Goal: Task Accomplishment & Management: Use online tool/utility

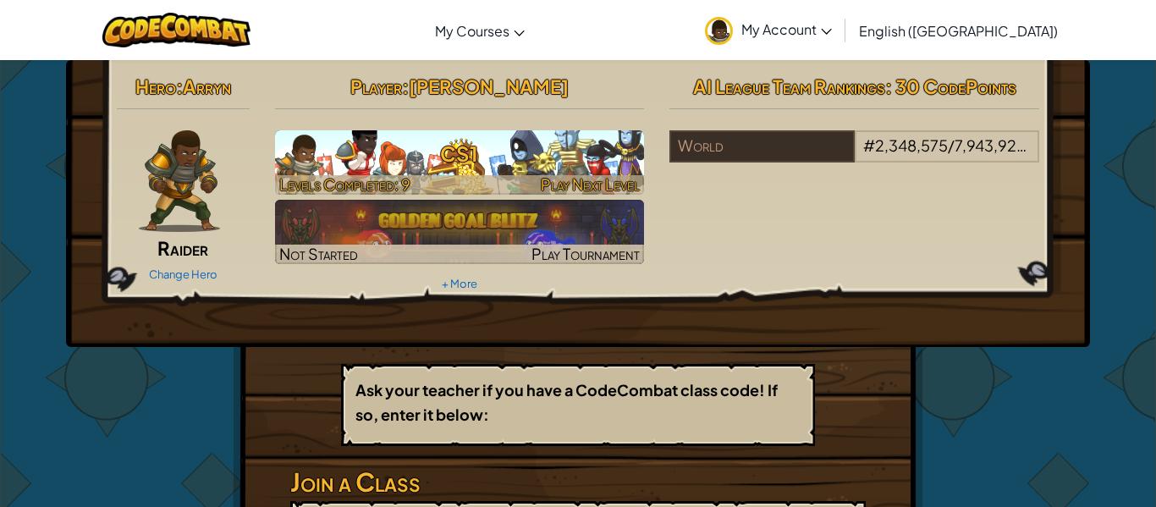
click at [481, 177] on div at bounding box center [460, 184] width 370 height 19
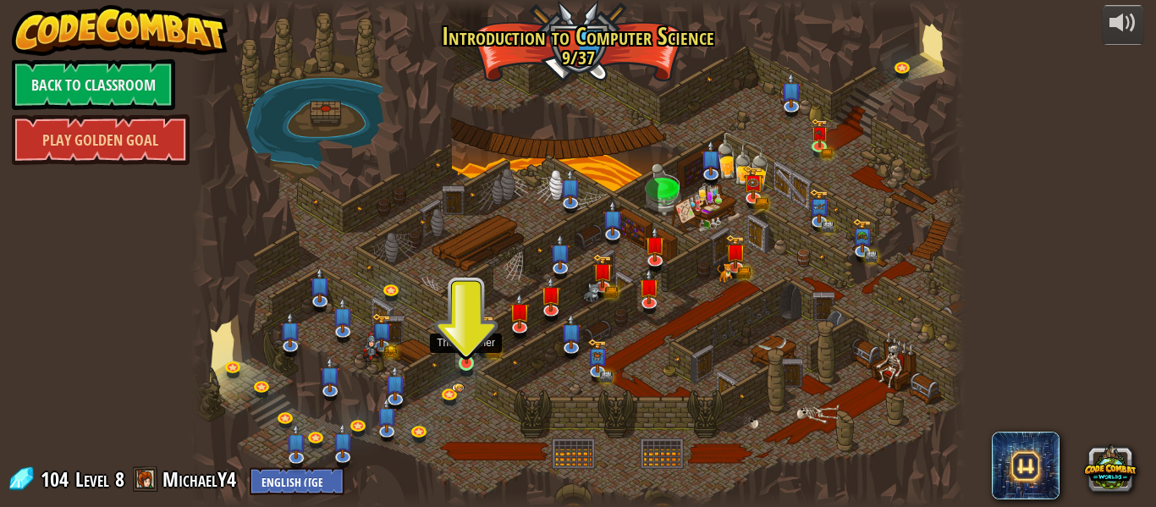
click at [459, 358] on img at bounding box center [467, 343] width 18 height 41
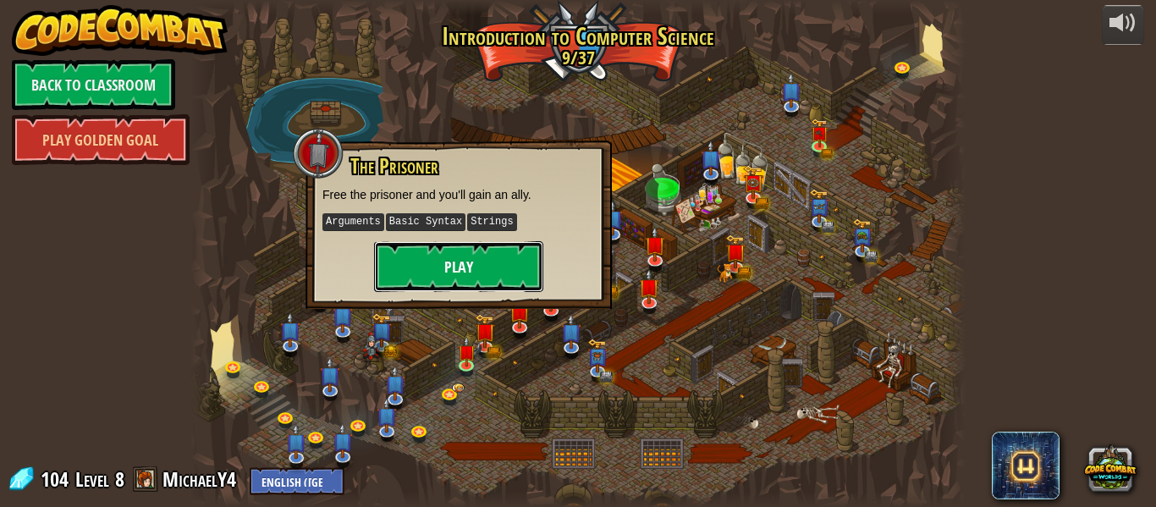
click at [450, 275] on button "Play" at bounding box center [458, 266] width 169 height 51
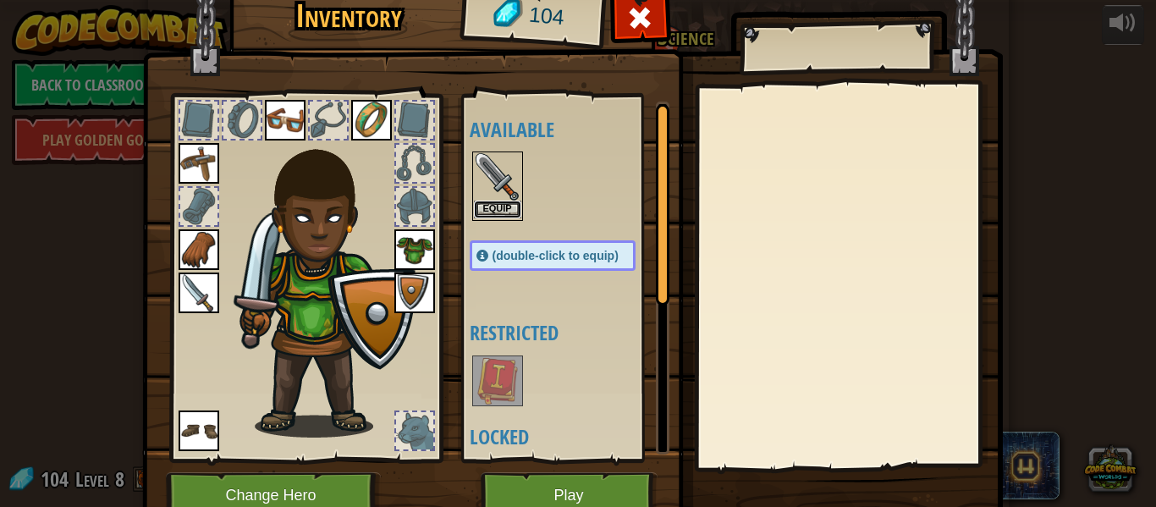
click at [490, 206] on button "Equip" at bounding box center [497, 210] width 47 height 18
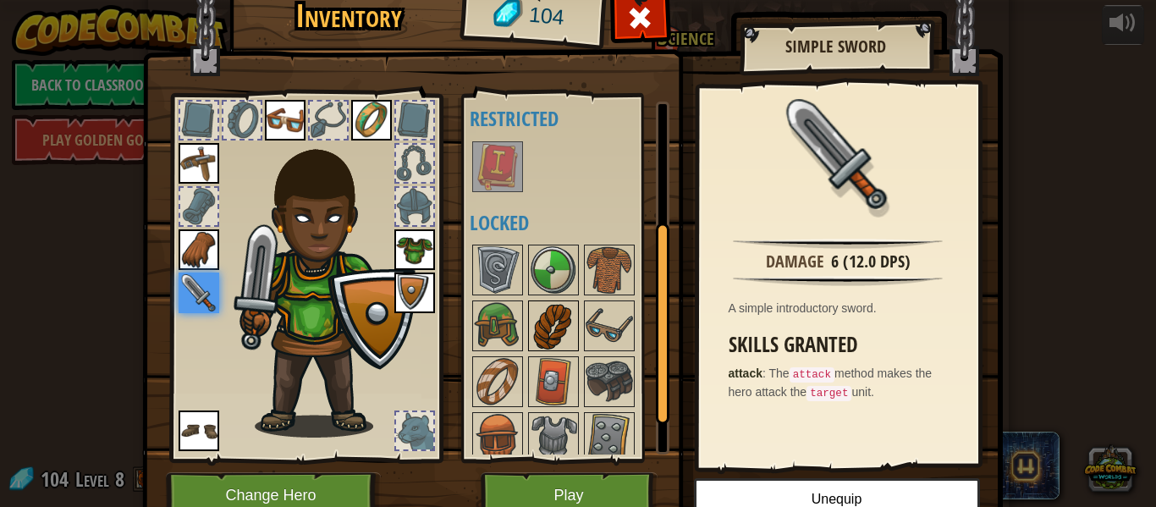
scroll to position [213, 0]
click at [502, 277] on img at bounding box center [497, 270] width 47 height 47
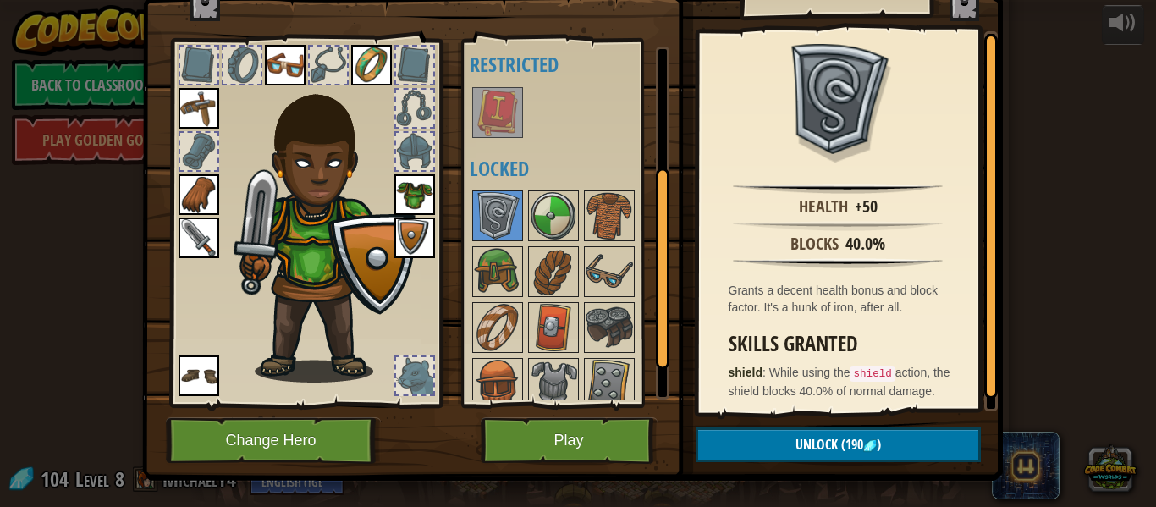
scroll to position [77, 0]
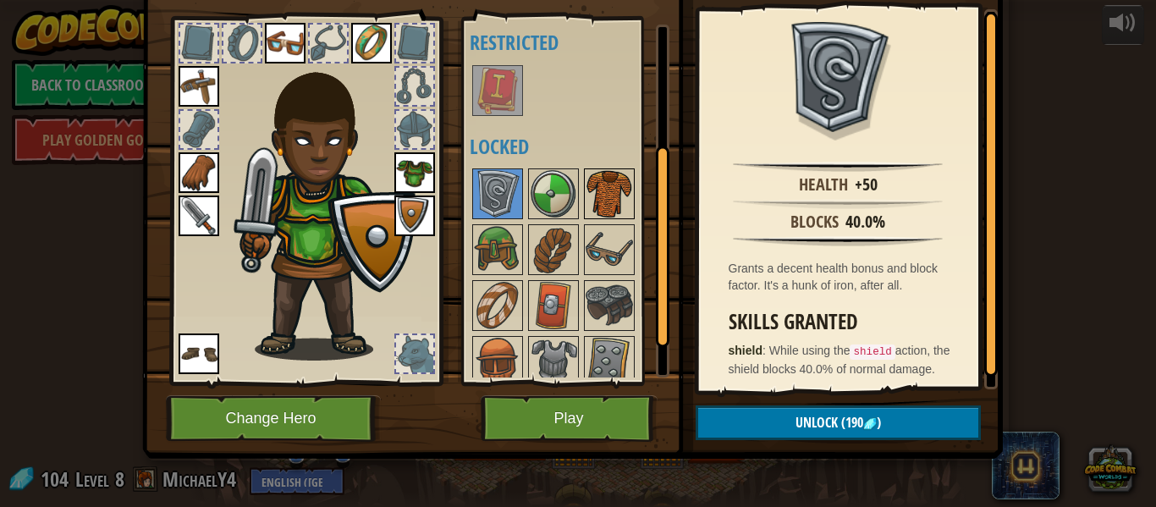
click at [601, 188] on img at bounding box center [609, 193] width 47 height 47
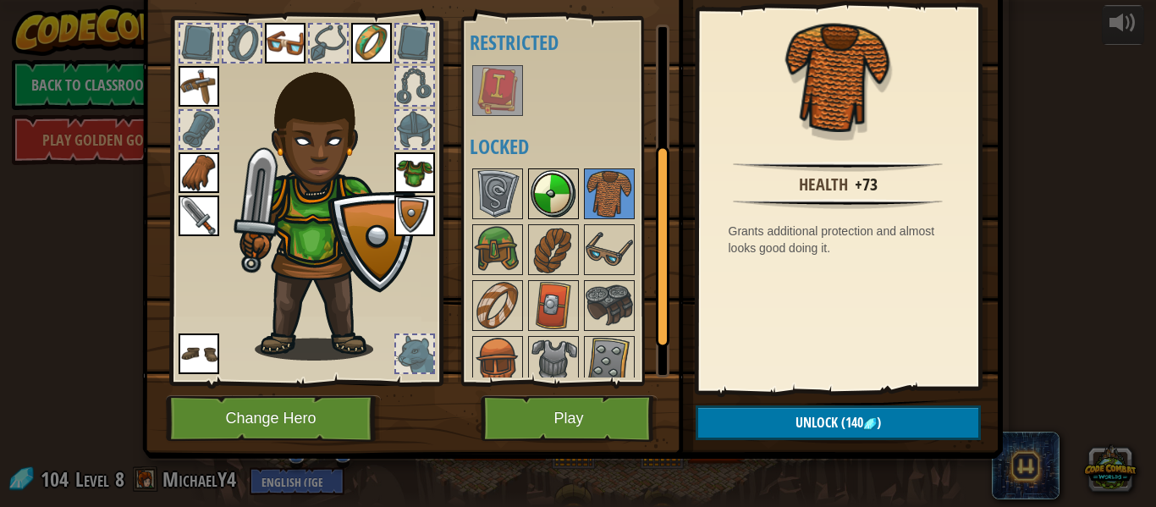
click at [559, 190] on img at bounding box center [553, 193] width 47 height 47
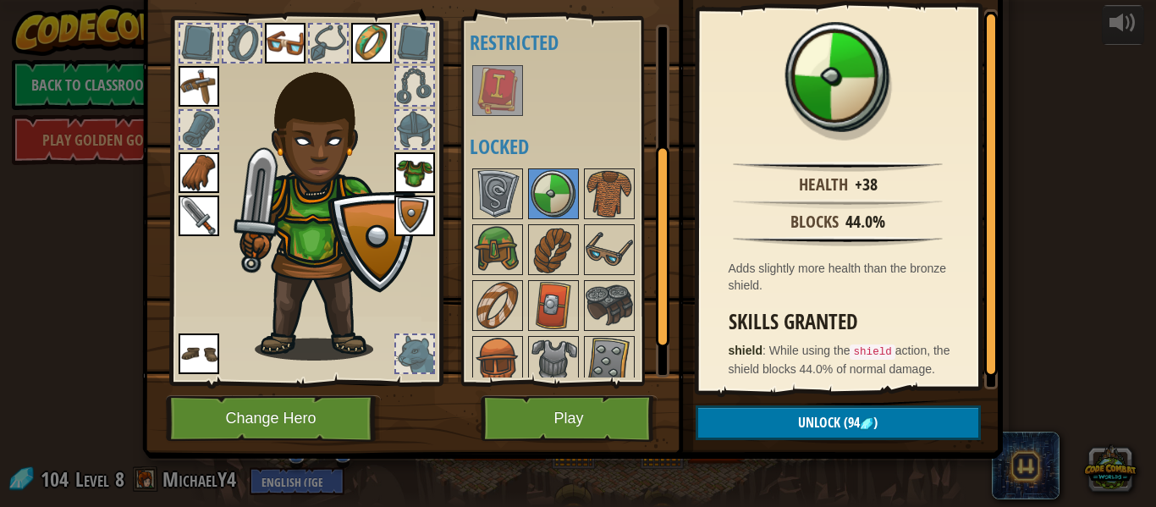
click at [399, 201] on img at bounding box center [414, 216] width 41 height 41
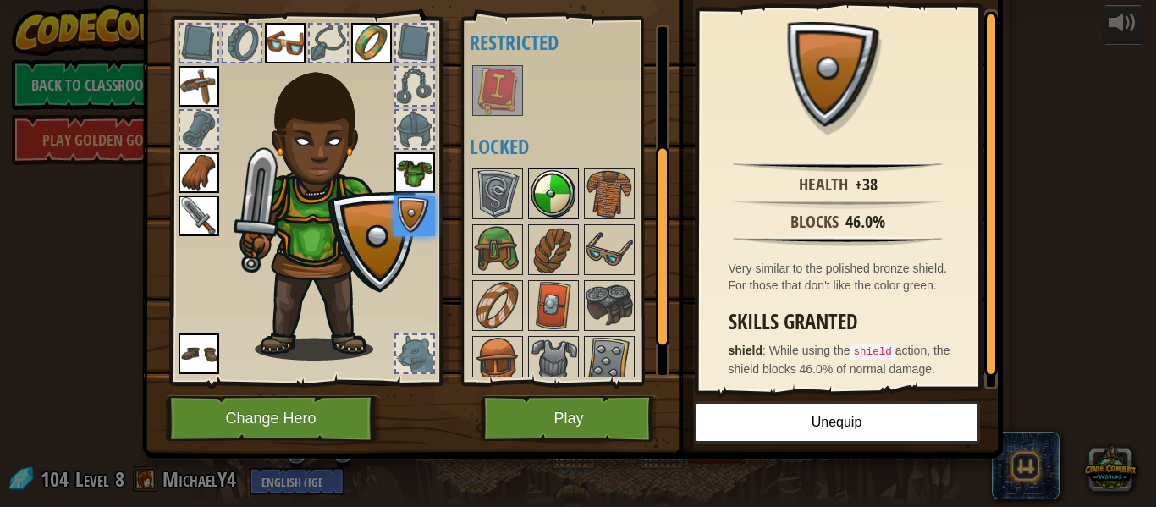
click at [551, 196] on img at bounding box center [553, 193] width 47 height 47
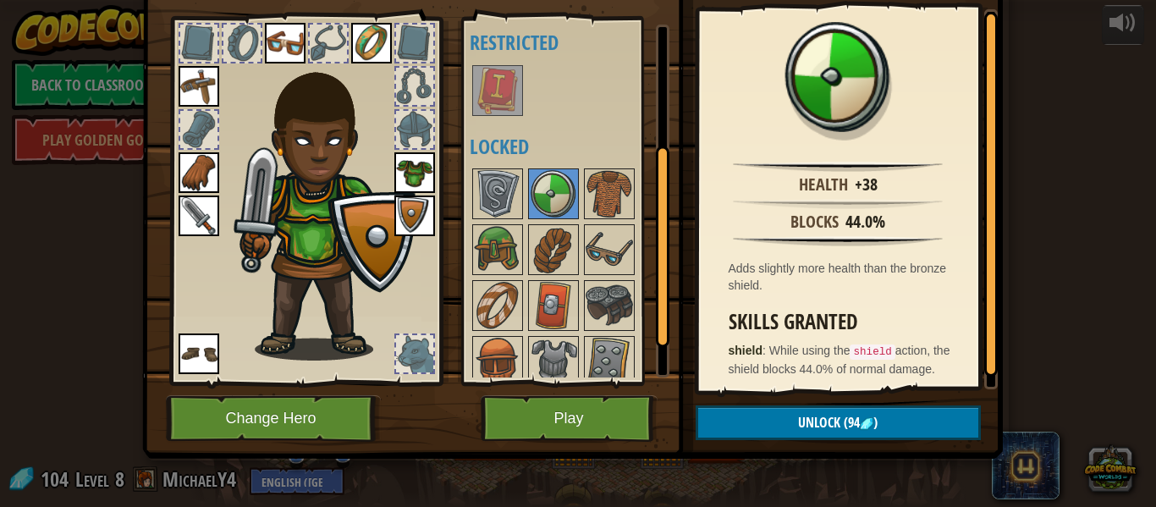
click at [410, 215] on img at bounding box center [414, 216] width 41 height 41
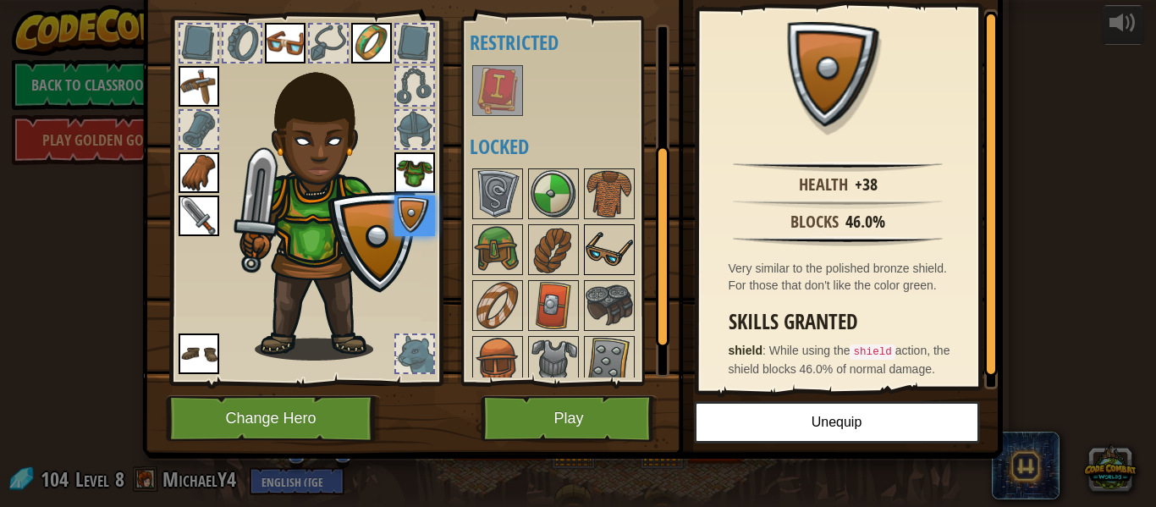
click at [611, 252] on img at bounding box center [609, 249] width 47 height 47
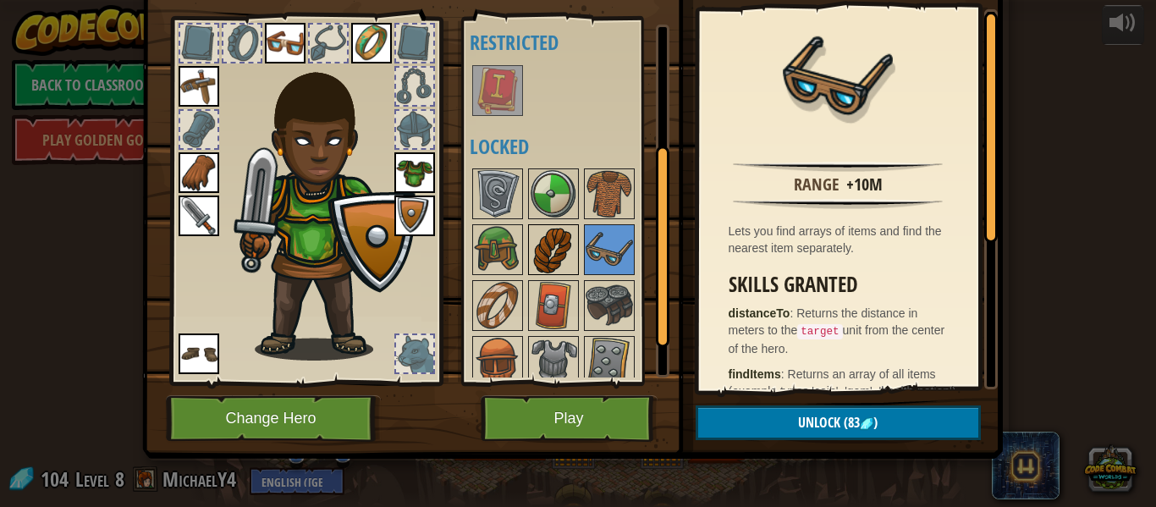
click at [572, 248] on img at bounding box center [553, 249] width 47 height 47
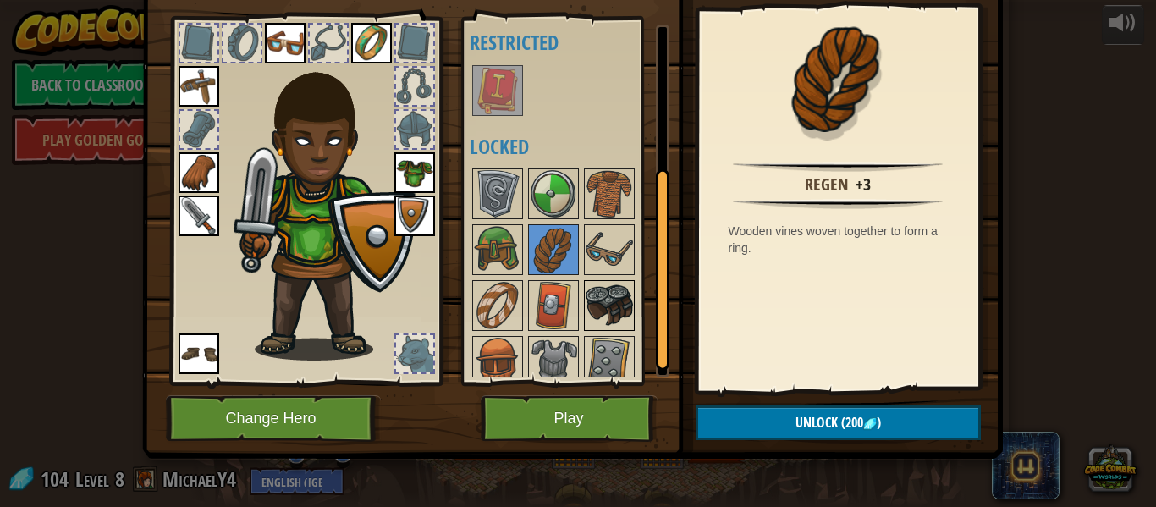
scroll to position [267, 0]
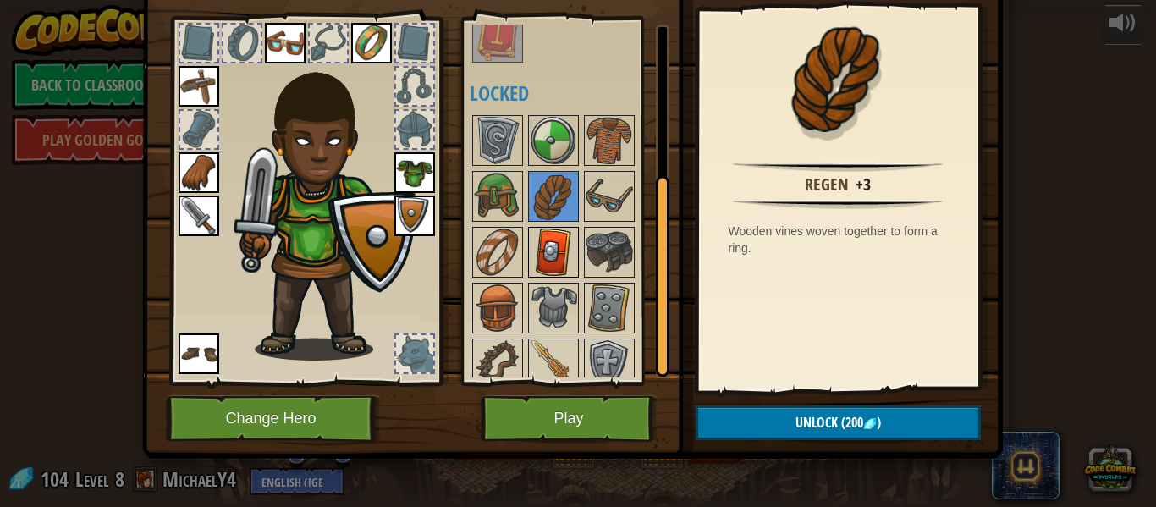
click at [565, 267] on img at bounding box center [553, 252] width 47 height 47
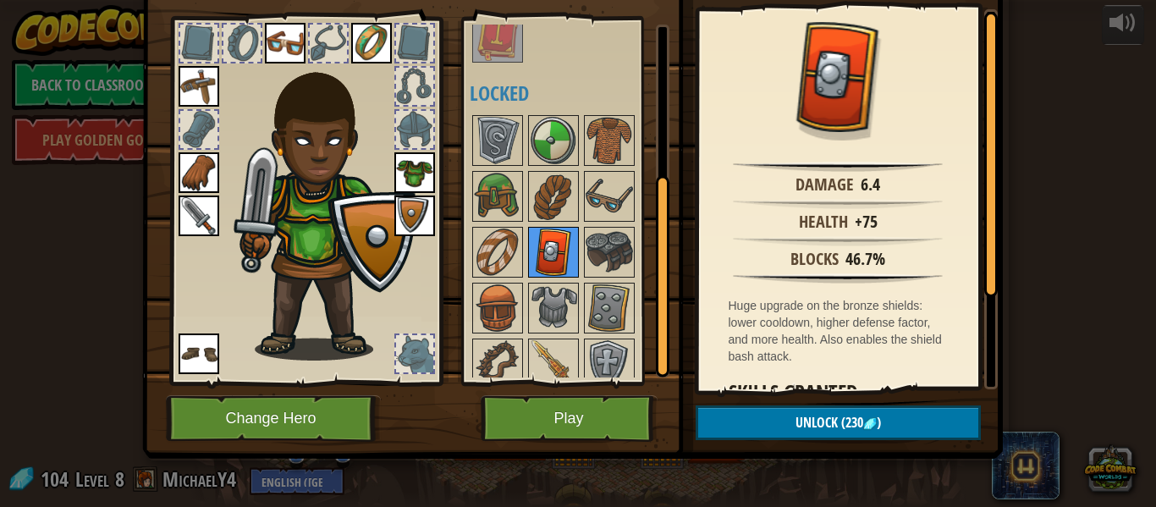
scroll to position [281, 0]
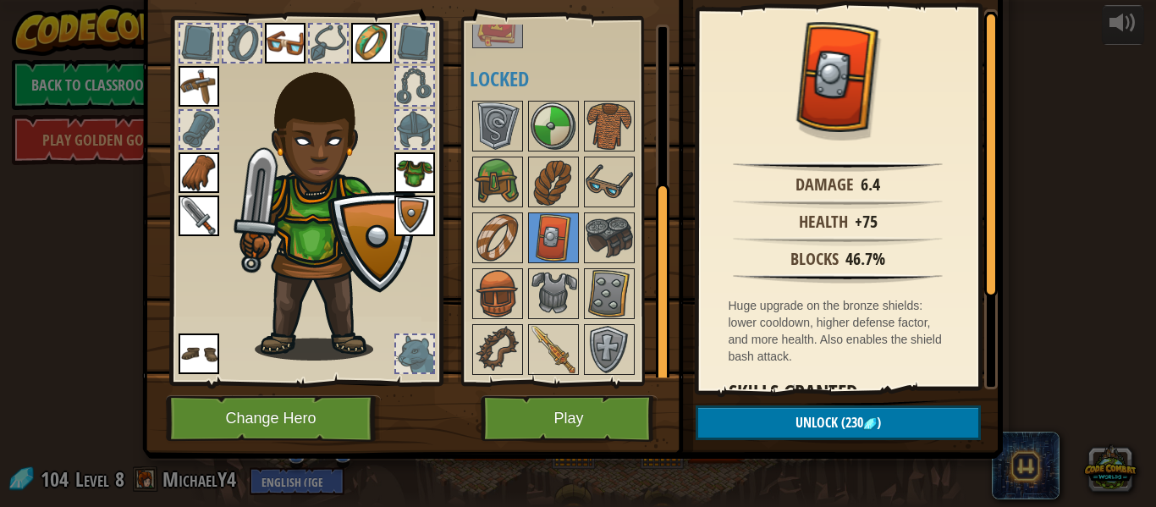
click at [582, 281] on div at bounding box center [570, 237] width 200 height 279
click at [573, 282] on img at bounding box center [553, 293] width 47 height 47
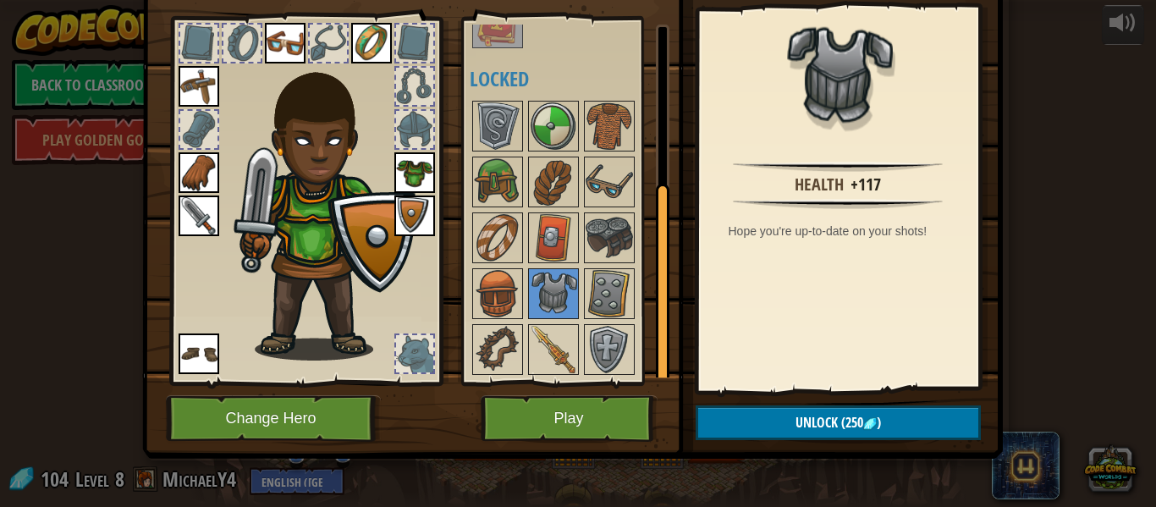
click at [525, 284] on div at bounding box center [570, 237] width 200 height 279
click at [550, 257] on img at bounding box center [553, 237] width 47 height 47
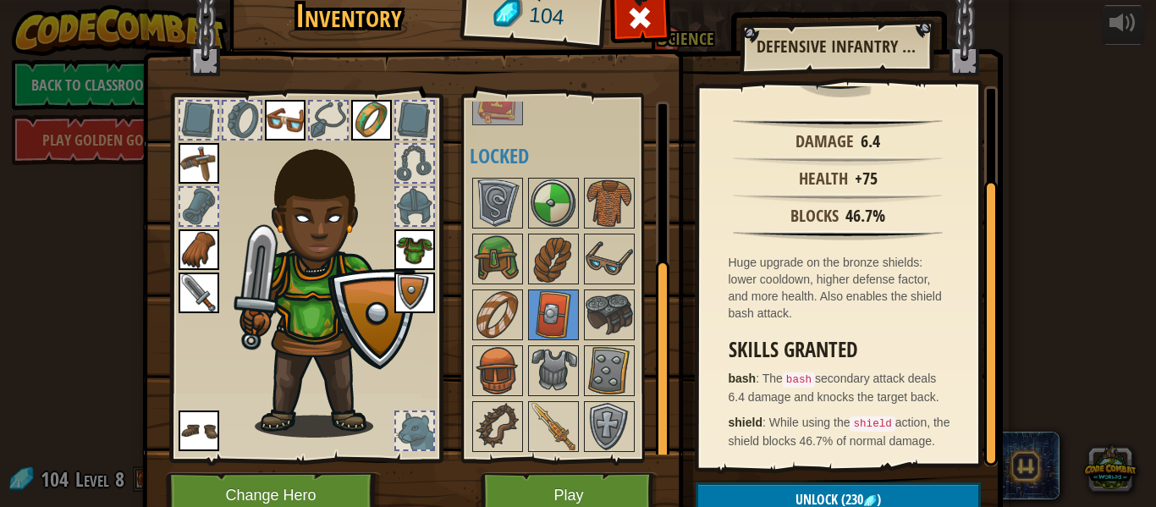
scroll to position [135, 0]
click at [517, 350] on img at bounding box center [497, 370] width 47 height 47
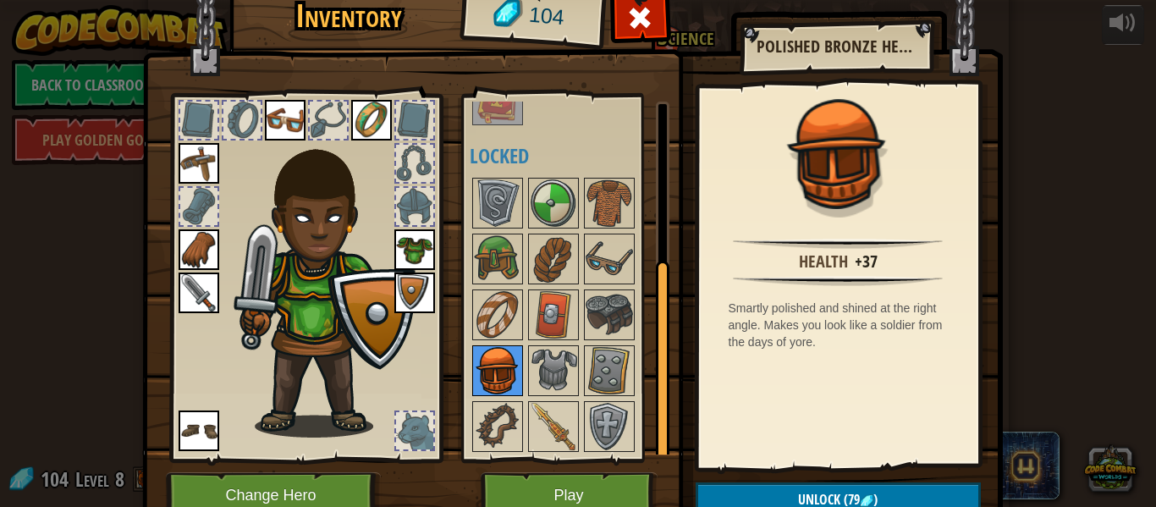
click at [517, 350] on img at bounding box center [497, 370] width 47 height 47
click at [624, 25] on div at bounding box center [640, 22] width 53 height 53
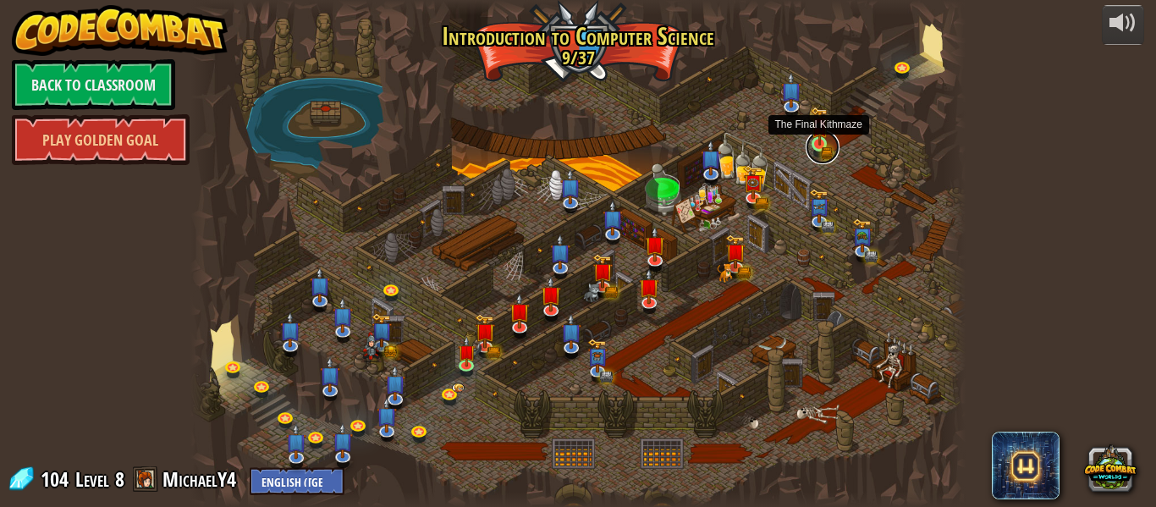
click at [818, 157] on link at bounding box center [823, 147] width 34 height 34
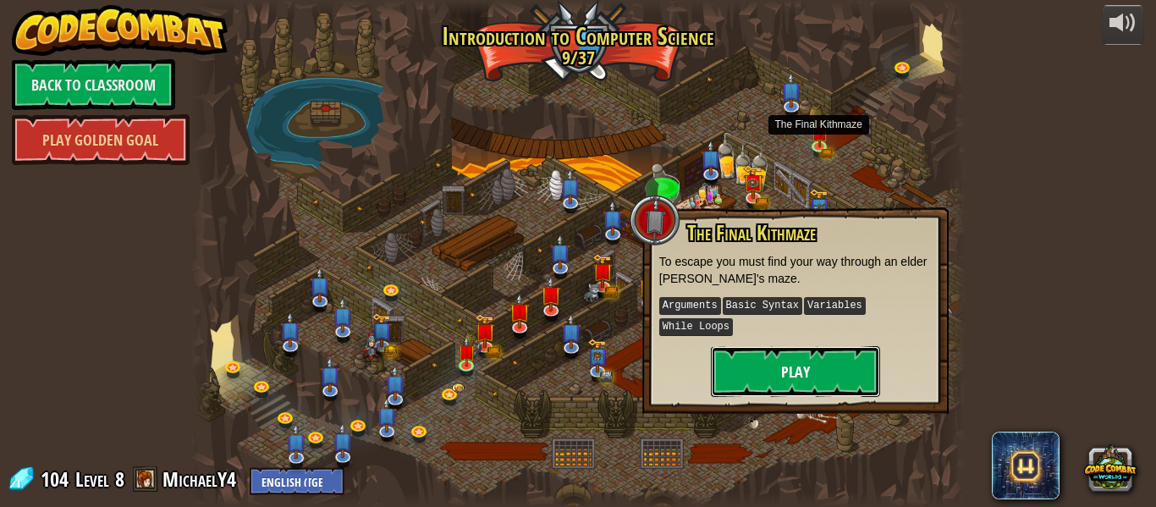
click at [788, 349] on button "Play" at bounding box center [795, 371] width 169 height 51
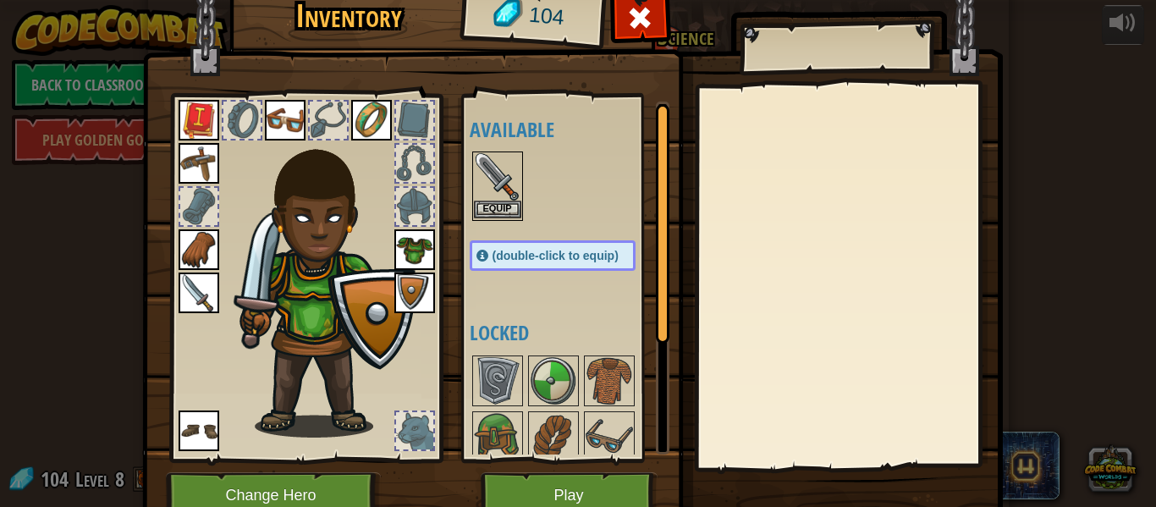
click at [509, 196] on img at bounding box center [497, 176] width 47 height 47
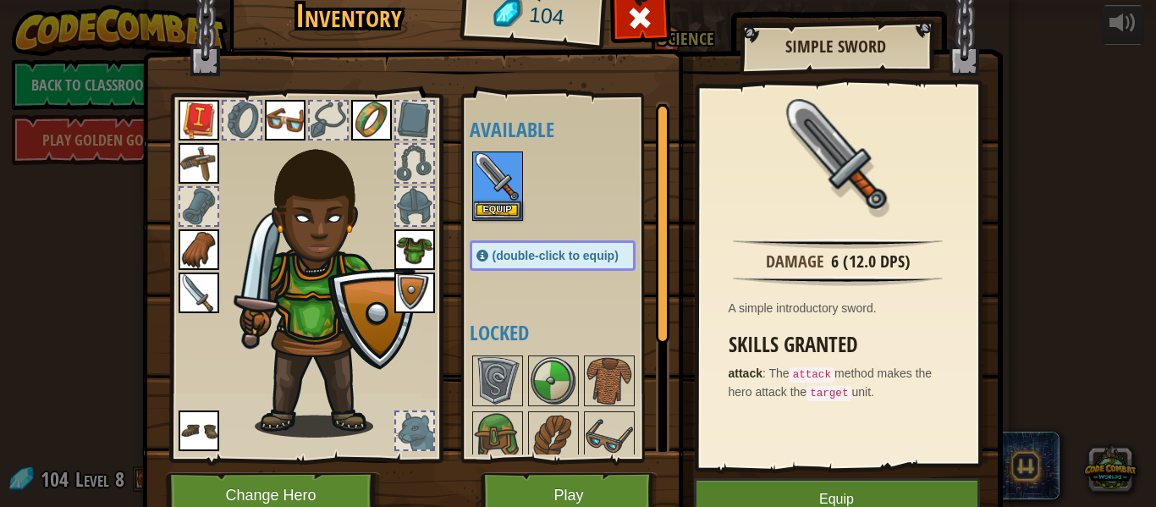
click at [209, 288] on img at bounding box center [199, 293] width 41 height 41
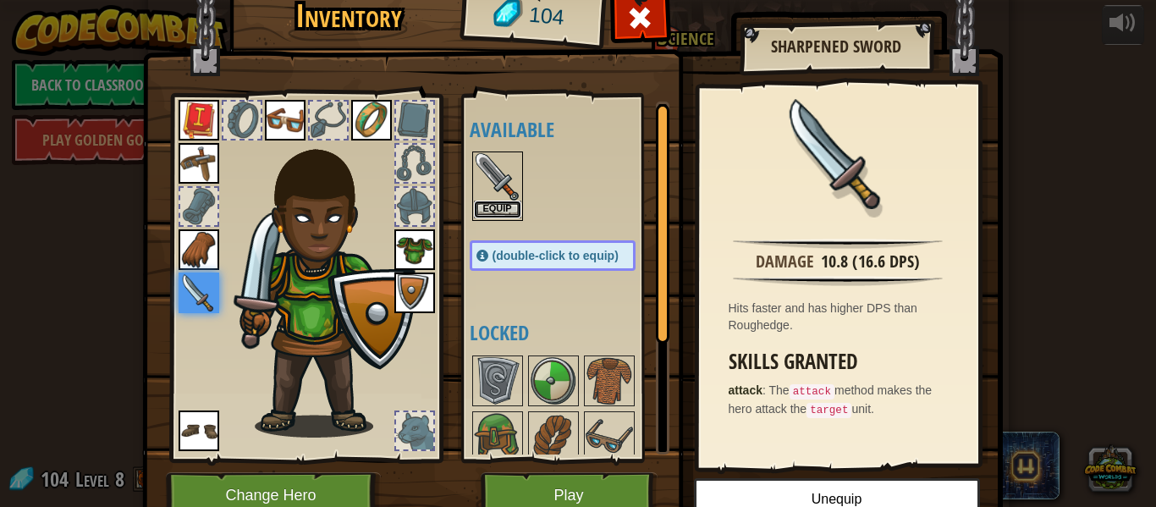
click at [520, 205] on button "Equip" at bounding box center [497, 210] width 47 height 18
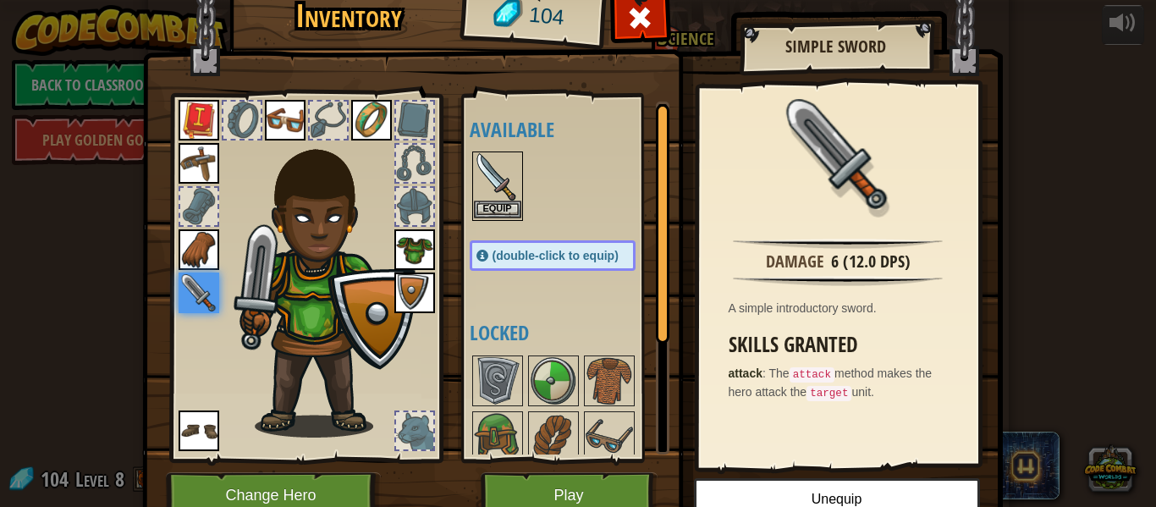
click at [483, 176] on img at bounding box center [497, 176] width 47 height 47
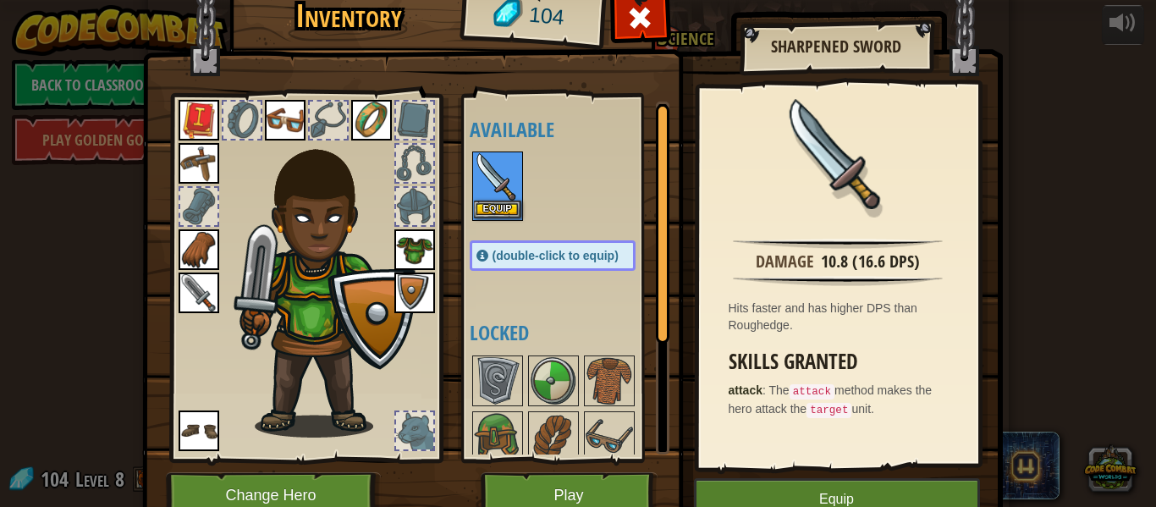
click at [483, 176] on img at bounding box center [497, 176] width 47 height 47
click at [493, 207] on button "Equip" at bounding box center [497, 210] width 47 height 18
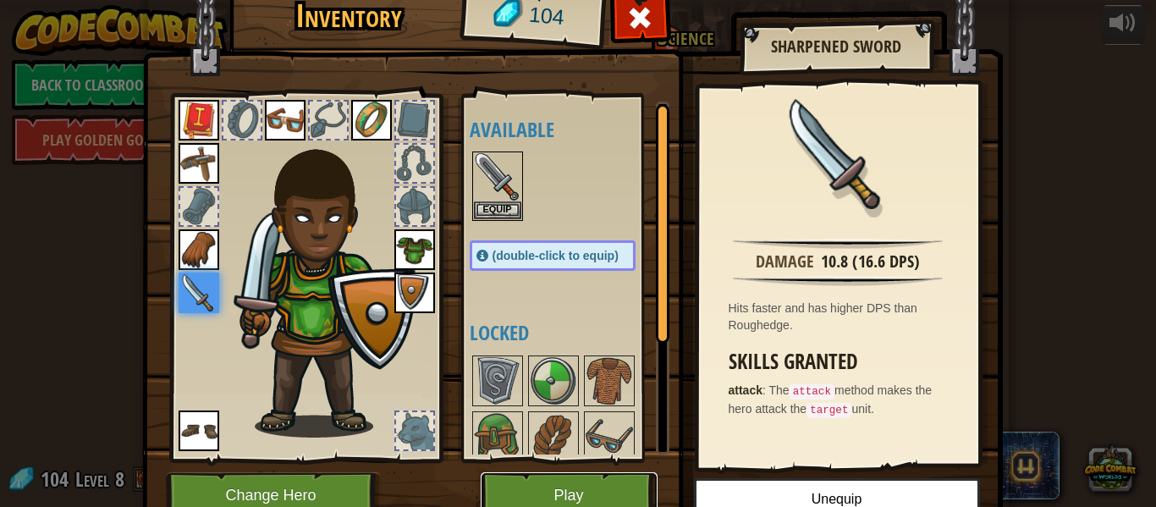
click at [614, 475] on button "Play" at bounding box center [569, 495] width 177 height 47
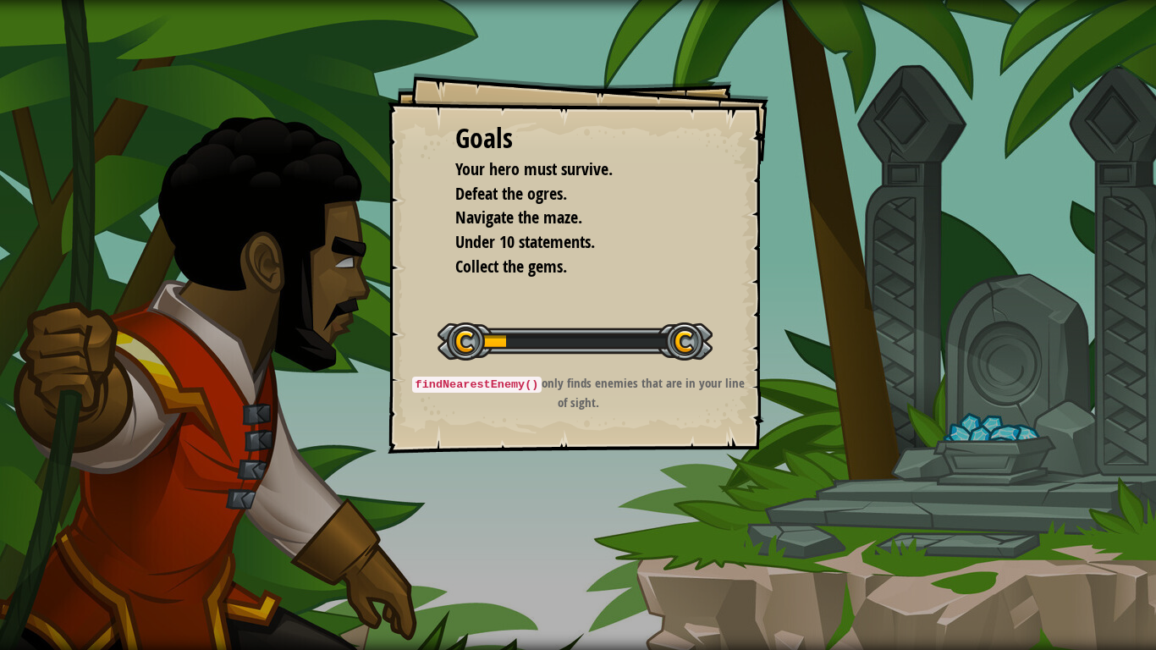
click at [598, 306] on div "Start Level" at bounding box center [575, 340] width 275 height 68
click at [665, 329] on div at bounding box center [575, 341] width 275 height 38
click at [650, 329] on div at bounding box center [575, 341] width 275 height 38
click at [640, 335] on div at bounding box center [575, 341] width 275 height 38
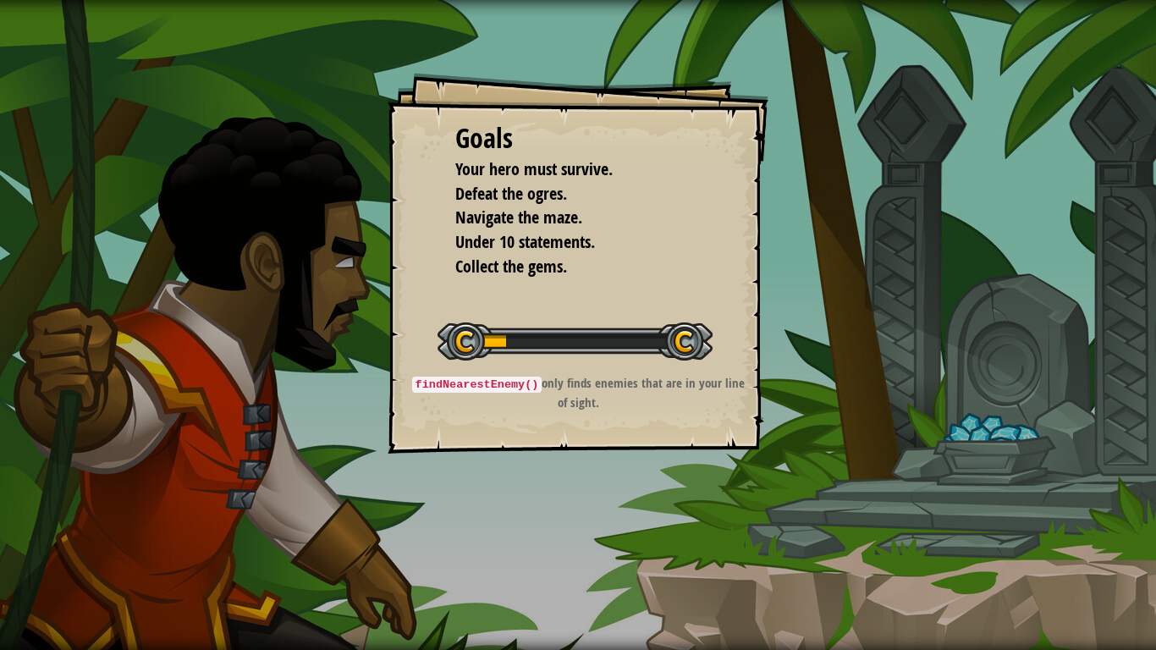
click at [640, 335] on div at bounding box center [575, 341] width 275 height 38
